Goal: Task Accomplishment & Management: Use online tool/utility

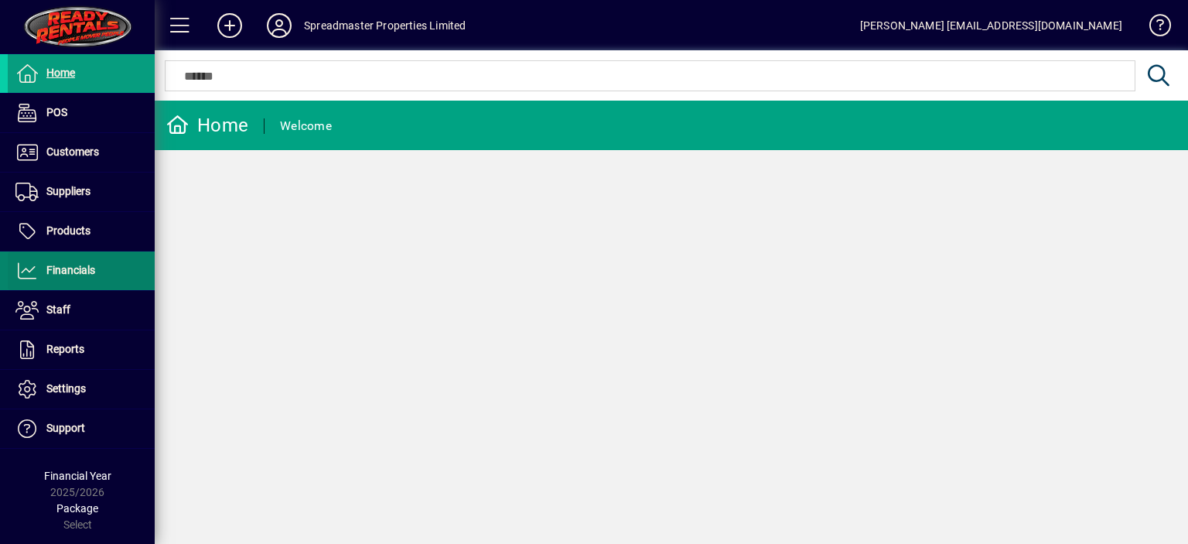
click at [72, 272] on span "Financials" at bounding box center [70, 270] width 49 height 12
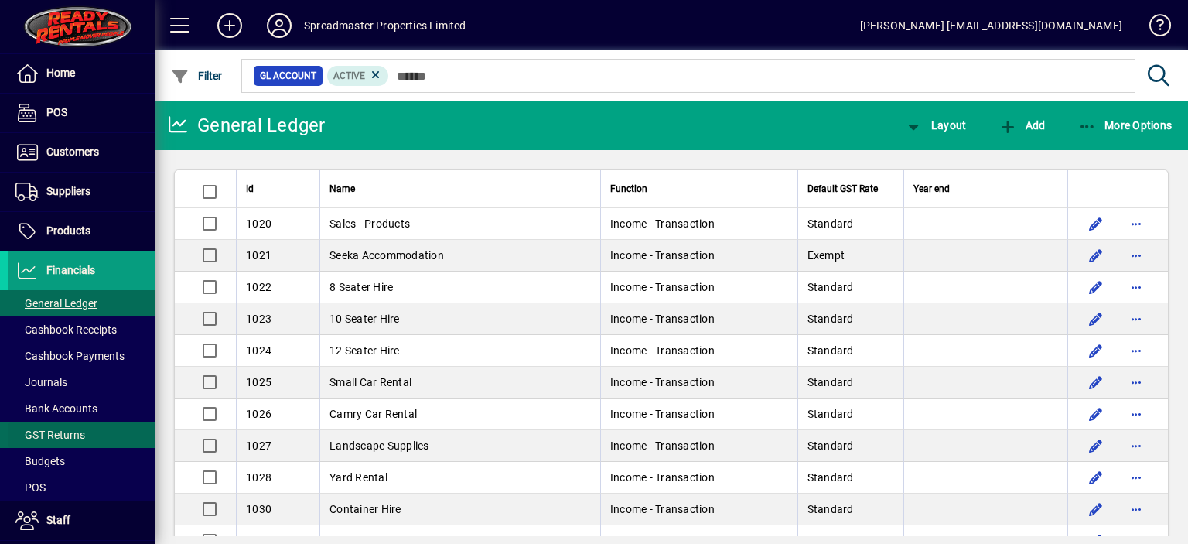
click at [73, 436] on span "GST Returns" at bounding box center [50, 435] width 70 height 12
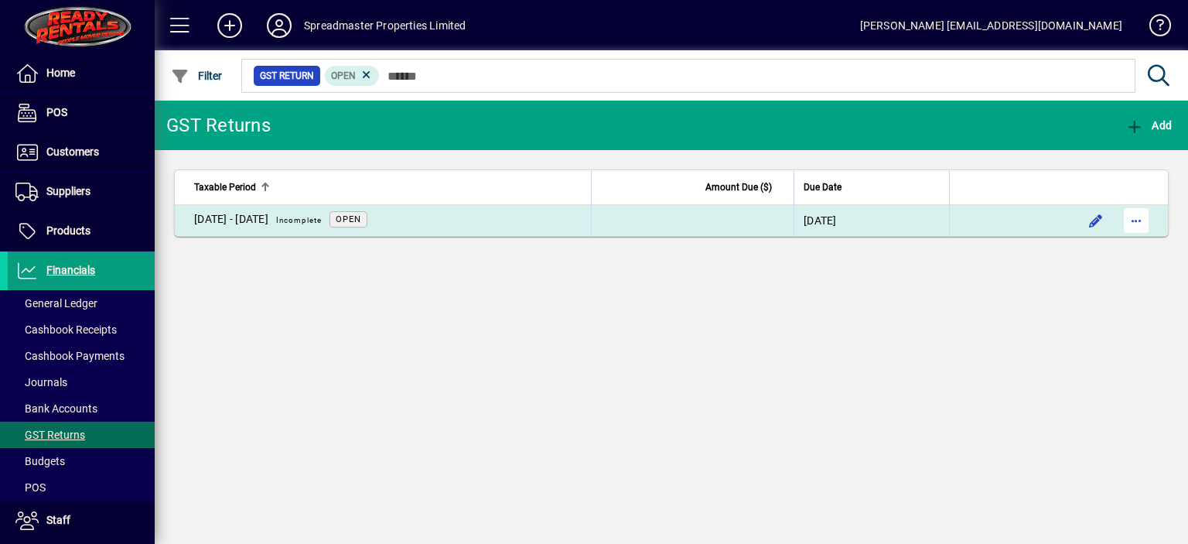
click at [1138, 217] on span "button" at bounding box center [1136, 220] width 37 height 37
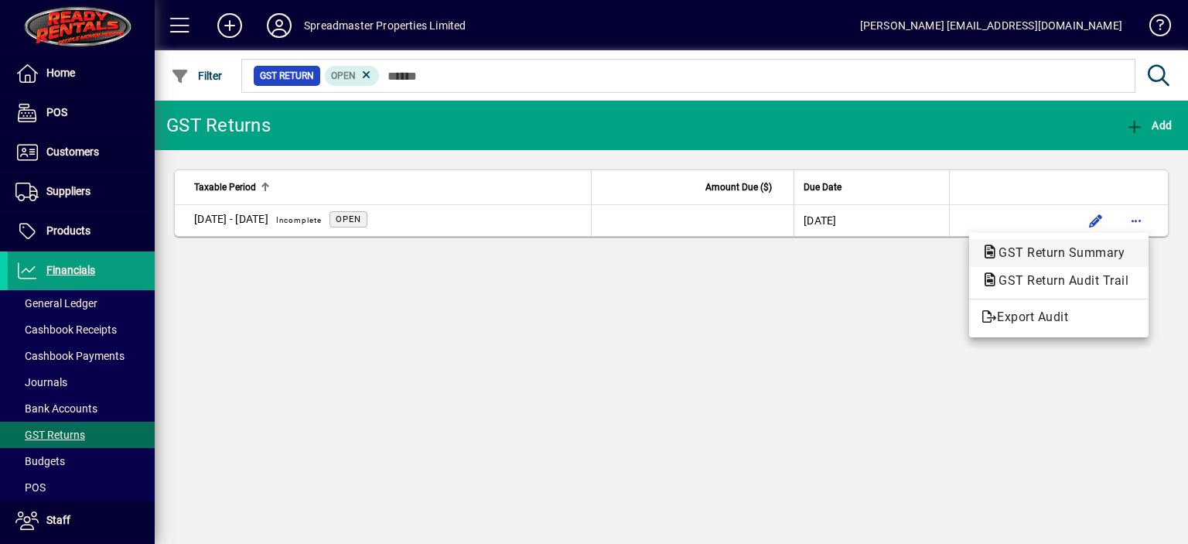
click at [1091, 252] on span "GST Return Summary" at bounding box center [1057, 252] width 151 height 15
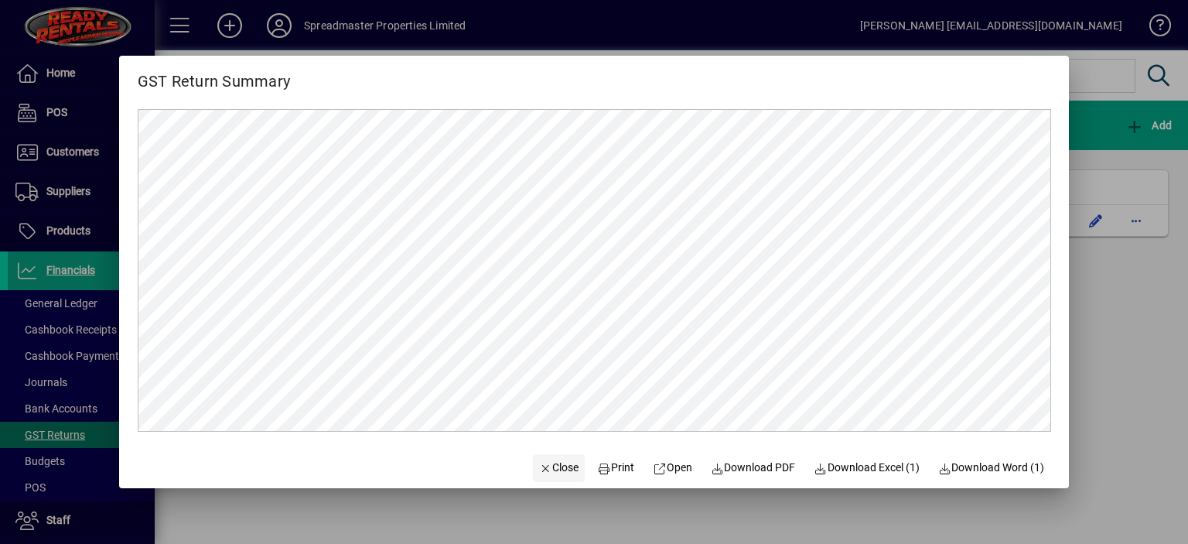
click at [554, 469] on span "Close" at bounding box center [559, 468] width 40 height 16
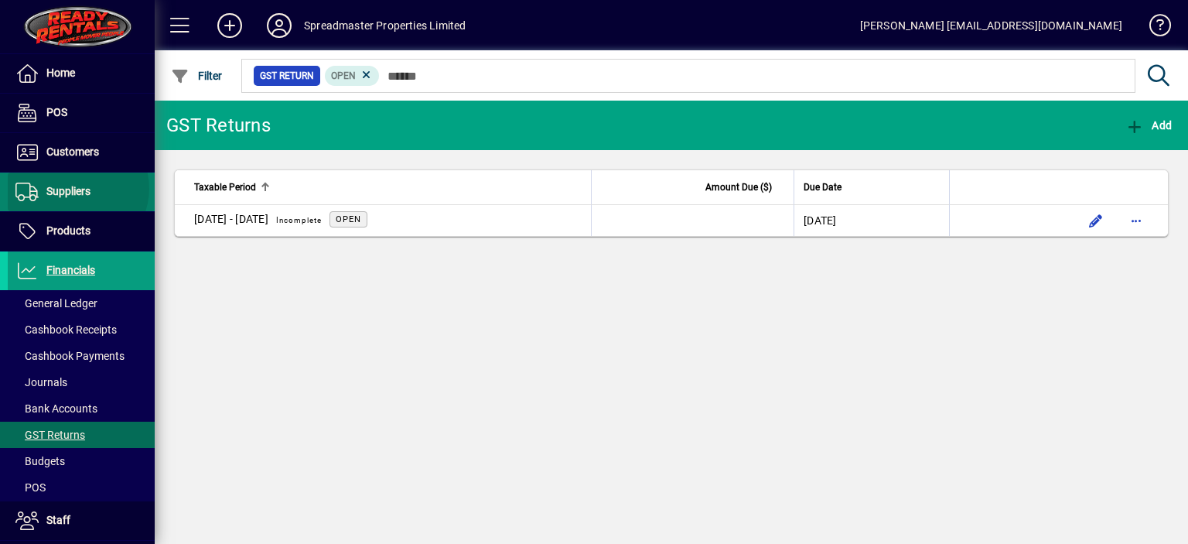
click at [77, 188] on span "Suppliers" at bounding box center [68, 191] width 44 height 12
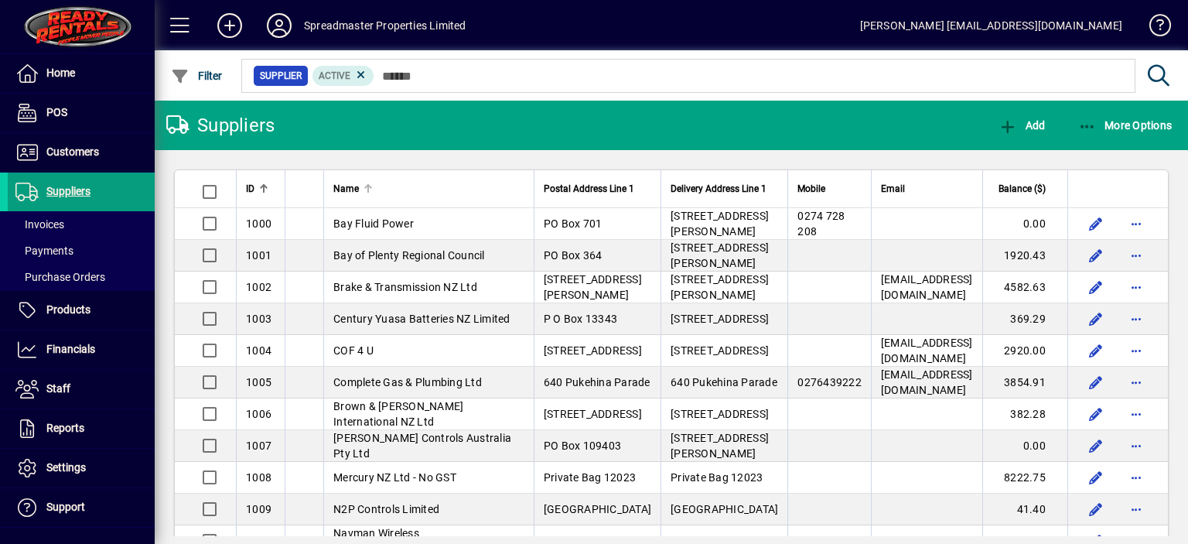
click at [364, 186] on div at bounding box center [368, 185] width 9 height 2
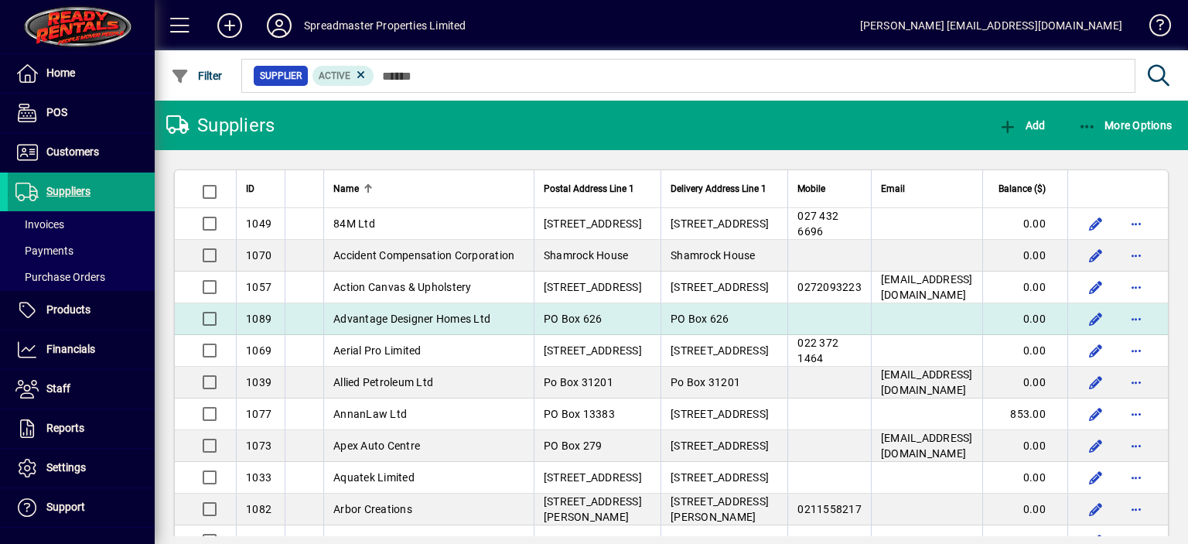
click at [406, 325] on span "Advantage Designer Homes Ltd" at bounding box center [411, 319] width 157 height 12
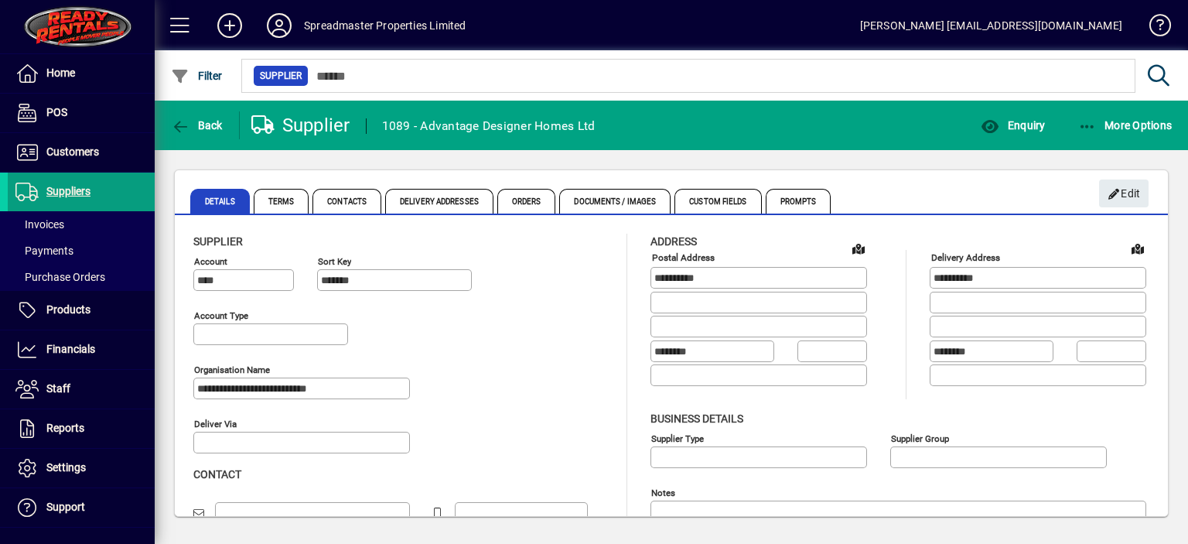
type input "**********"
click at [1027, 125] on span "Enquiry" at bounding box center [1013, 125] width 64 height 12
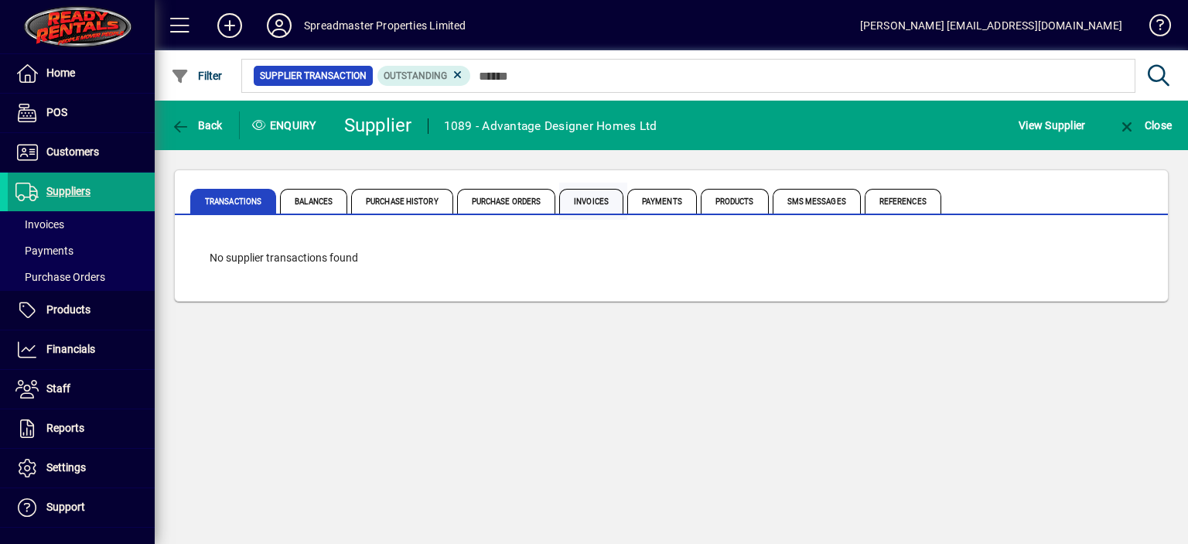
click at [581, 203] on span "Invoices" at bounding box center [591, 201] width 64 height 25
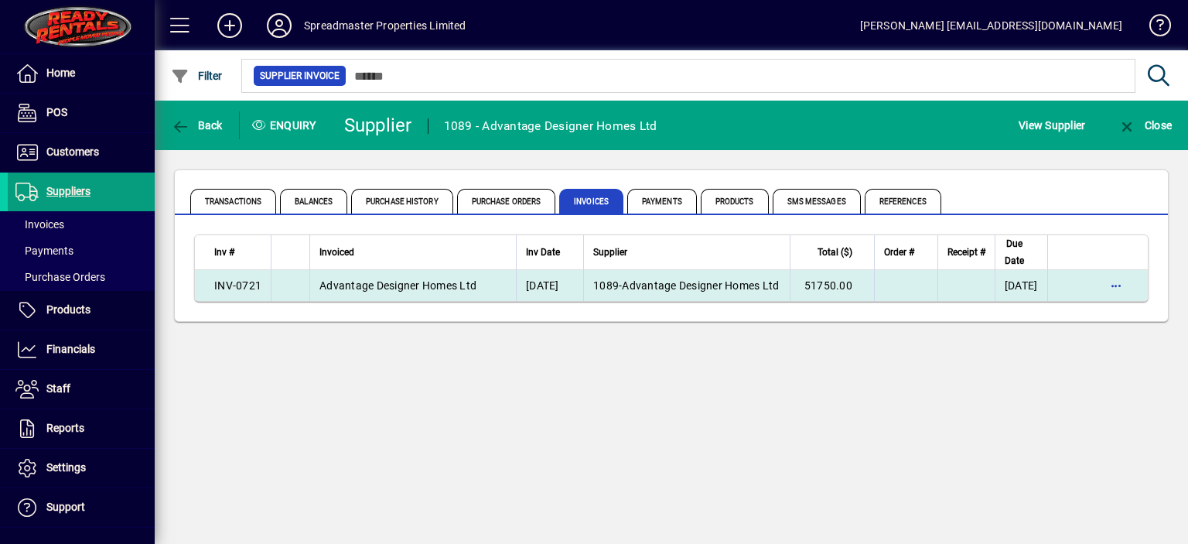
click at [388, 284] on span "Advantage Designer Homes Ltd" at bounding box center [397, 285] width 157 height 12
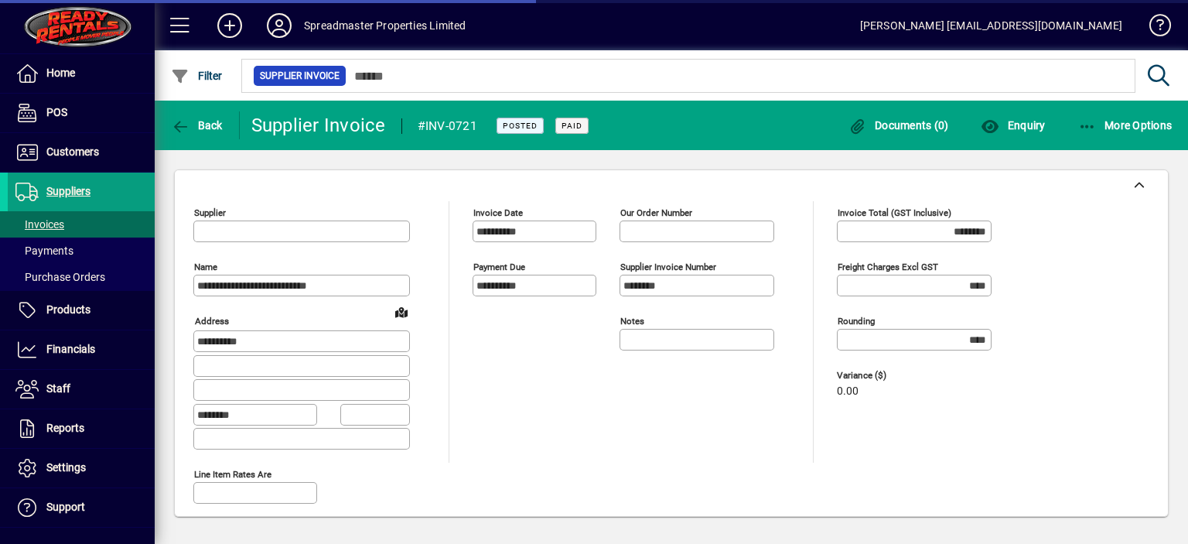
type input "**********"
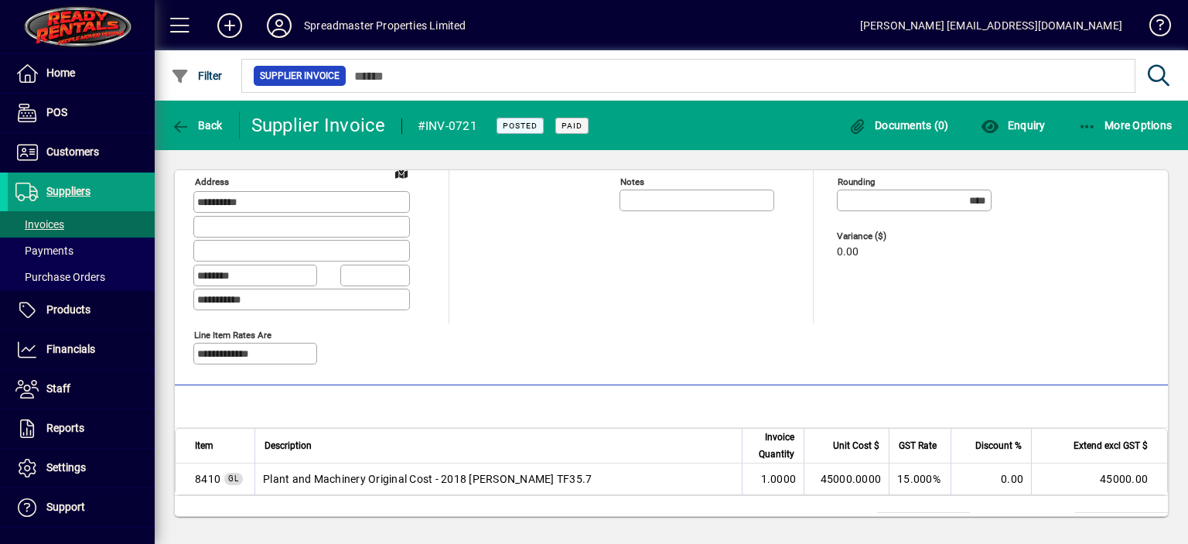
scroll to position [47, 0]
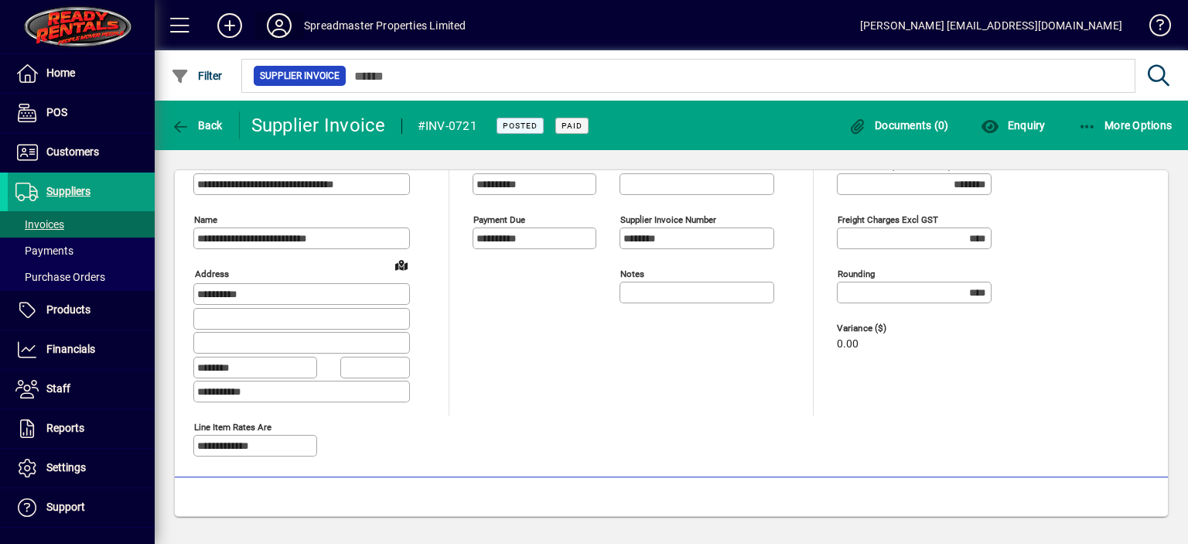
click at [278, 26] on icon at bounding box center [279, 25] width 31 height 25
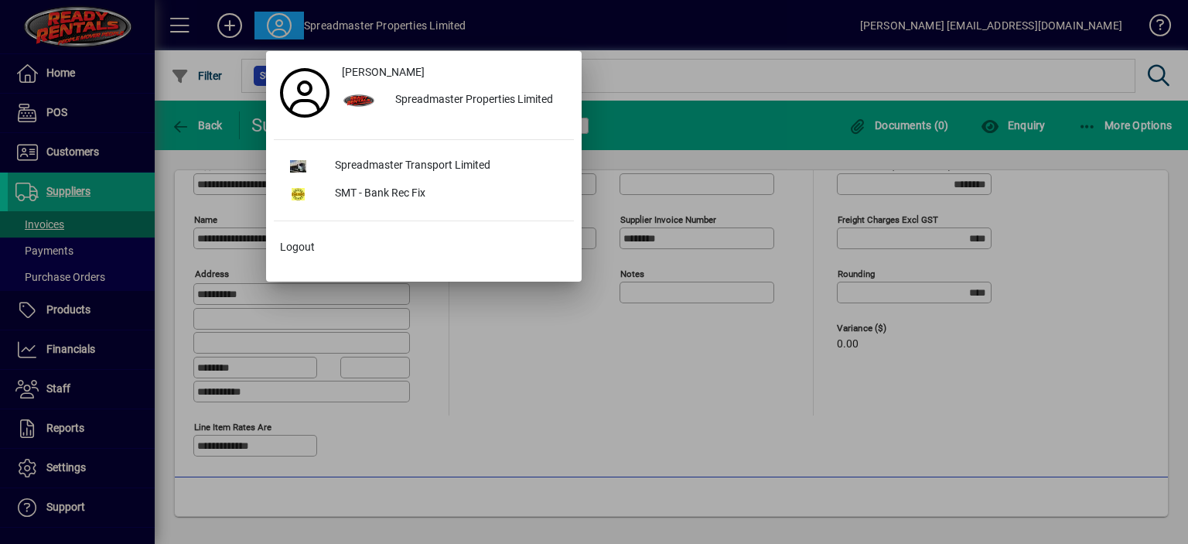
click at [626, 24] on div at bounding box center [594, 272] width 1188 height 544
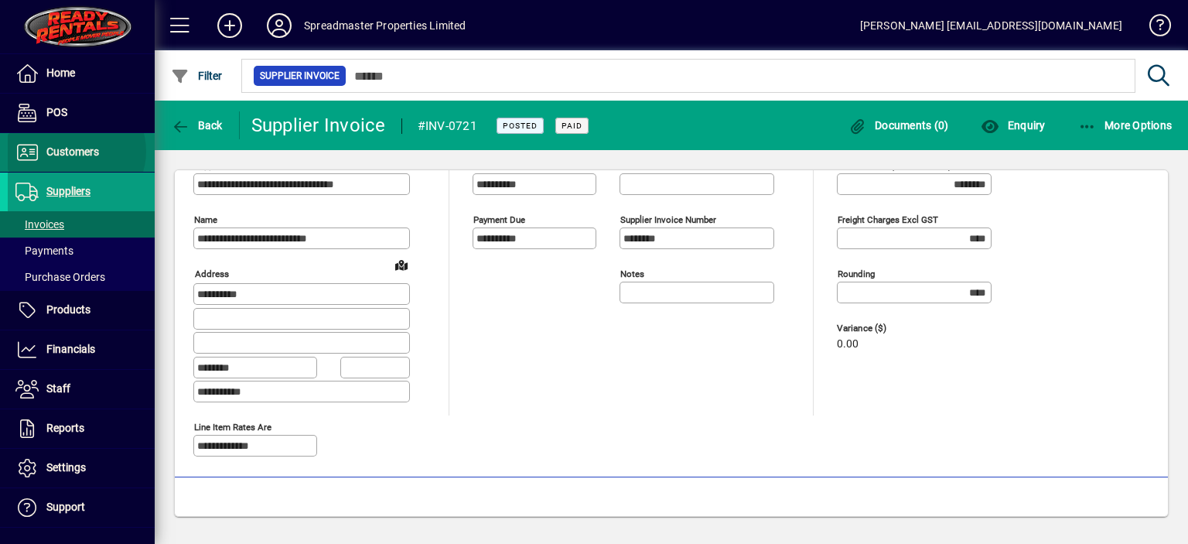
click at [74, 151] on span "Customers" at bounding box center [72, 151] width 53 height 12
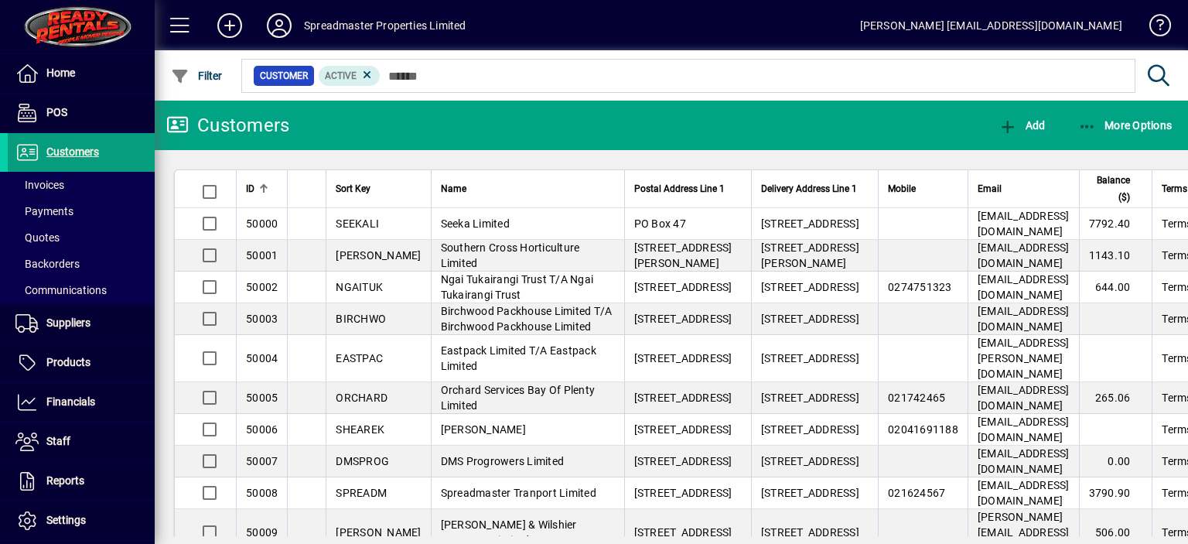
click at [70, 320] on span "Suppliers" at bounding box center [68, 322] width 44 height 12
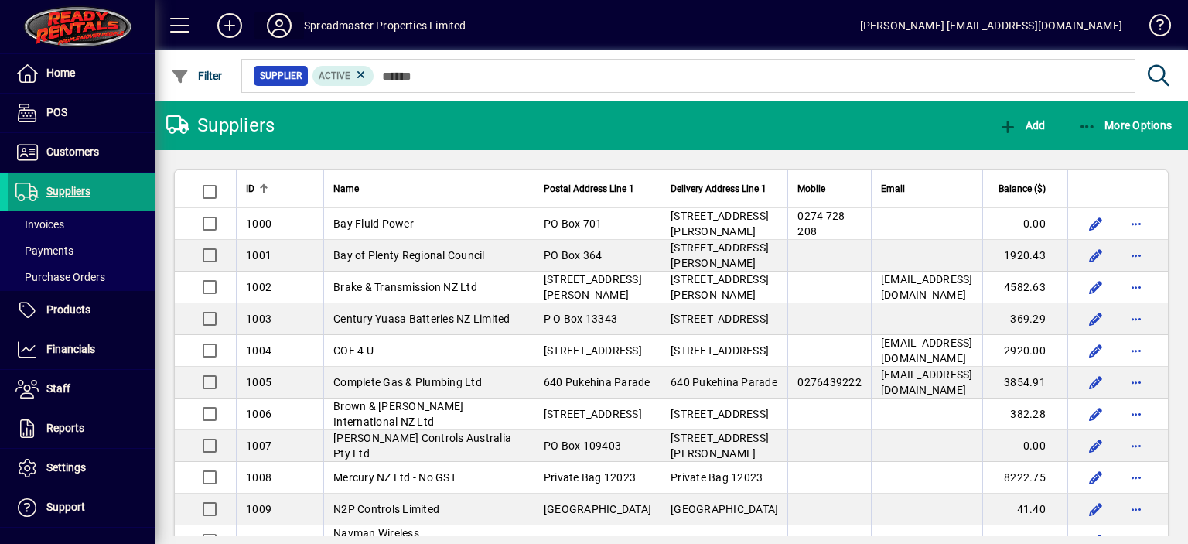
click at [278, 26] on icon at bounding box center [279, 25] width 31 height 25
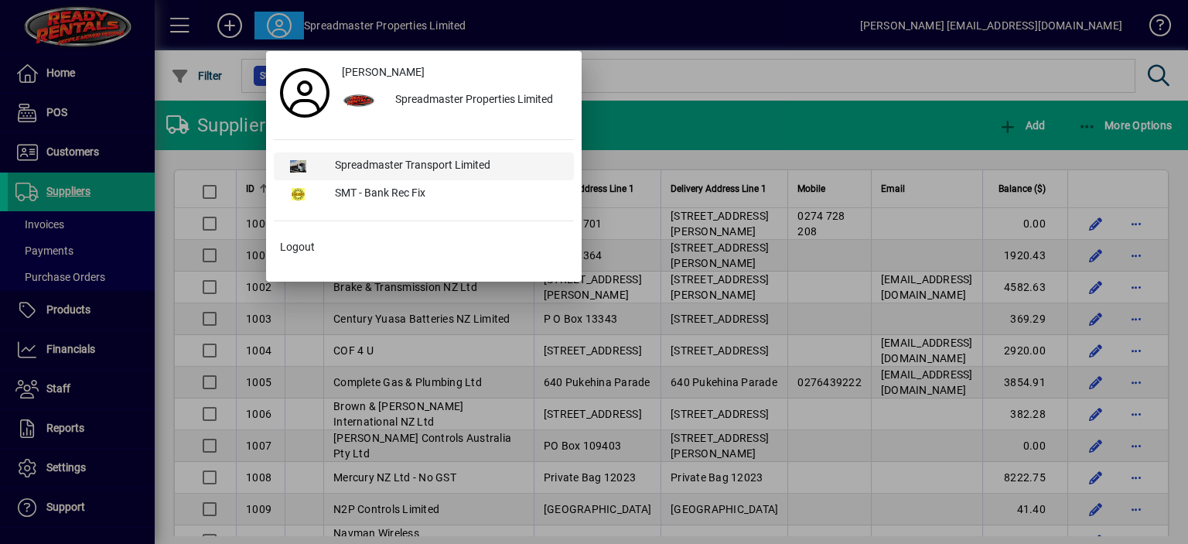
click at [401, 162] on div "Spreadmaster Transport Limited" at bounding box center [448, 166] width 251 height 28
